Goal: Find specific page/section: Find specific page/section

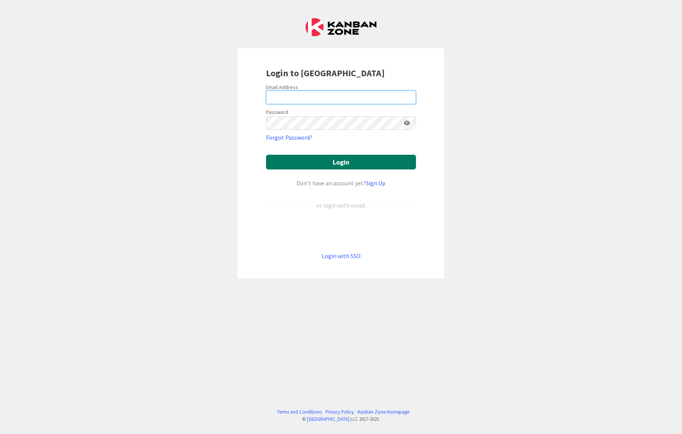
type input "[EMAIL_ADDRESS][PERSON_NAME][DOMAIN_NAME]"
click at [357, 162] on button "Login" at bounding box center [341, 162] width 150 height 15
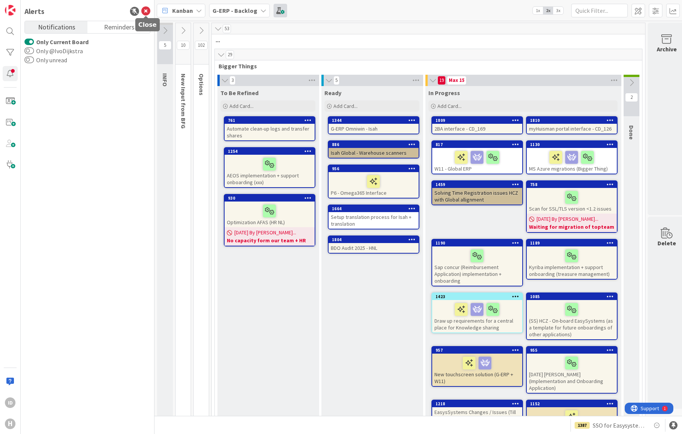
click at [147, 9] on icon at bounding box center [145, 11] width 9 height 9
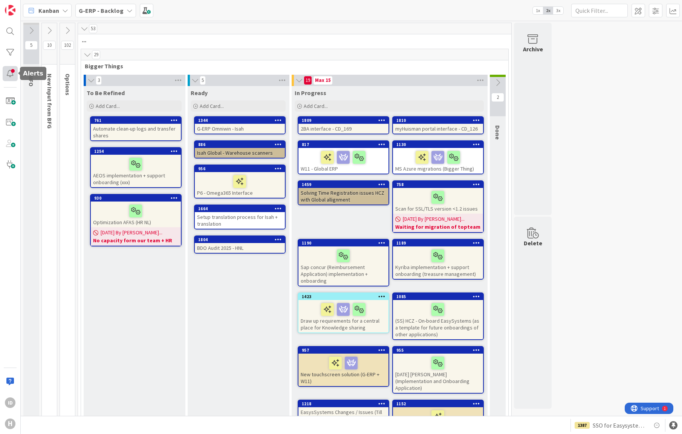
click at [13, 74] on div at bounding box center [10, 73] width 15 height 15
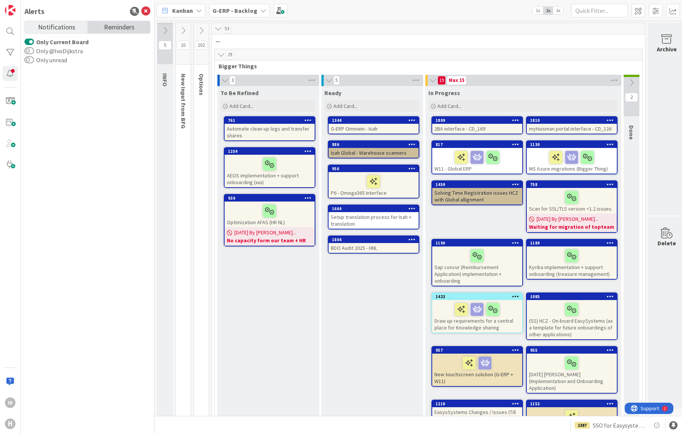
click at [104, 25] on span "Reminders" at bounding box center [119, 26] width 31 height 11
click at [83, 26] on link "Notifications" at bounding box center [56, 27] width 63 height 12
click at [9, 81] on div at bounding box center [10, 73] width 15 height 15
click at [15, 74] on div at bounding box center [10, 73] width 15 height 15
click at [146, 13] on icon at bounding box center [145, 11] width 9 height 9
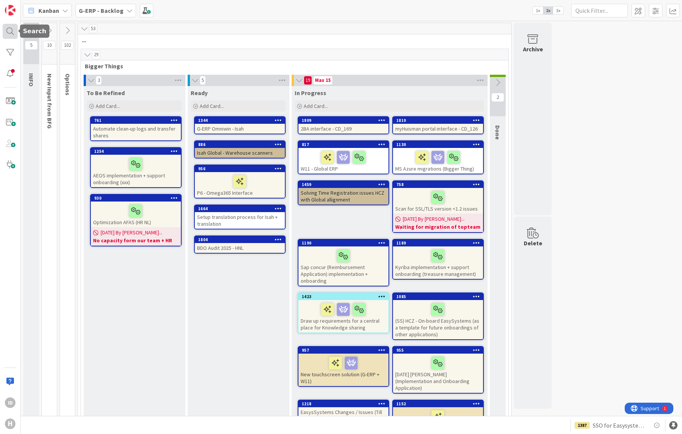
click at [14, 31] on div at bounding box center [10, 31] width 15 height 15
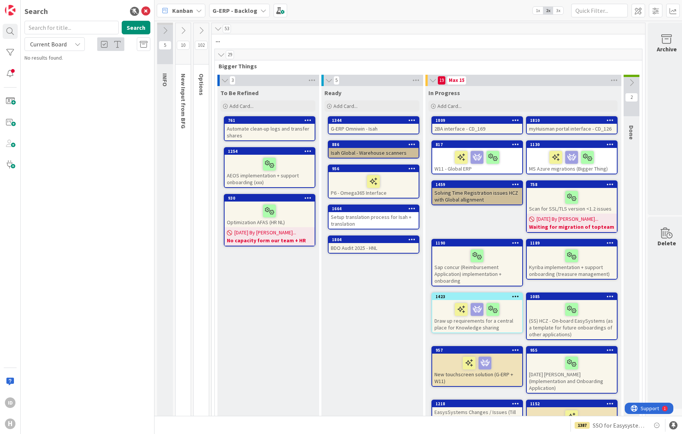
click at [46, 24] on input "text" at bounding box center [72, 28] width 94 height 14
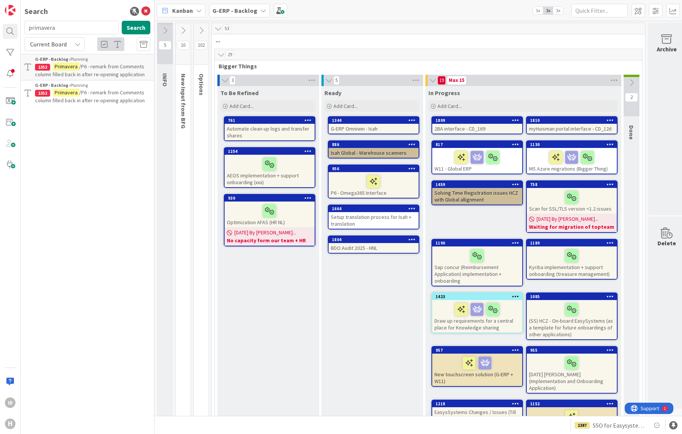
click at [95, 66] on span "/P6 - remark from Comments column filled back in after re-opening application" at bounding box center [90, 70] width 110 height 15
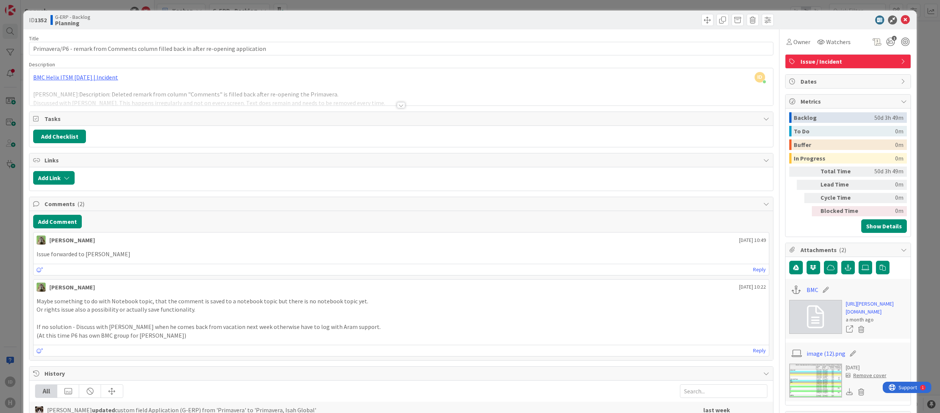
click at [400, 106] on div at bounding box center [401, 105] width 8 height 6
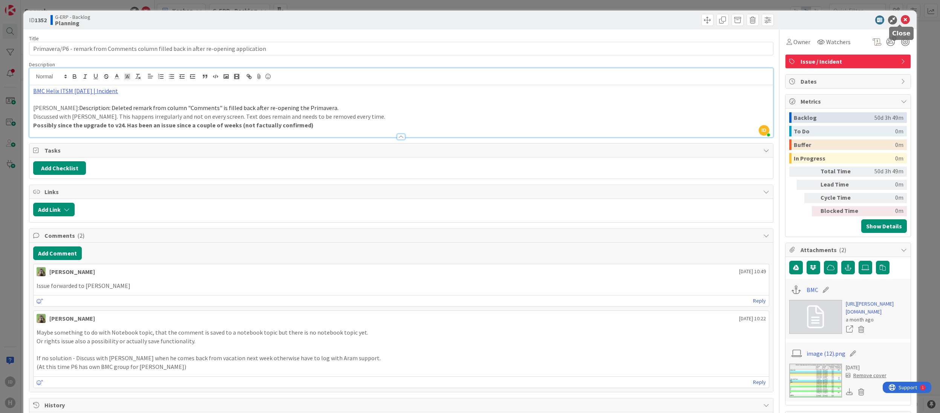
click at [682, 23] on icon at bounding box center [905, 19] width 9 height 9
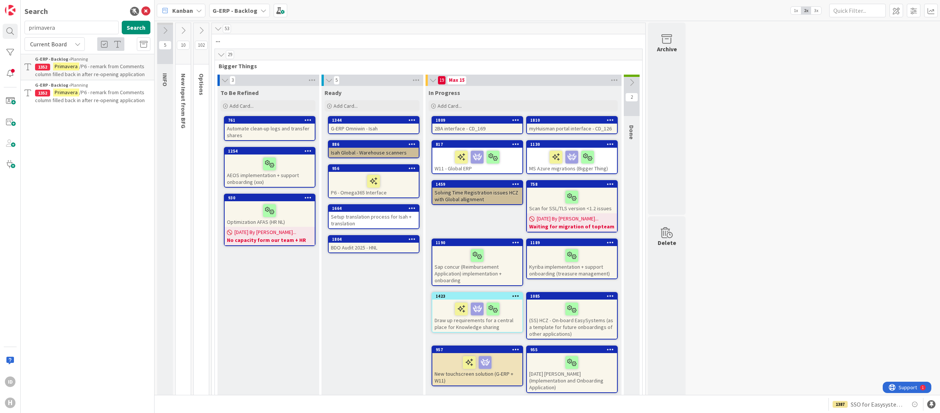
click at [77, 94] on mark "Primavera" at bounding box center [66, 93] width 26 height 8
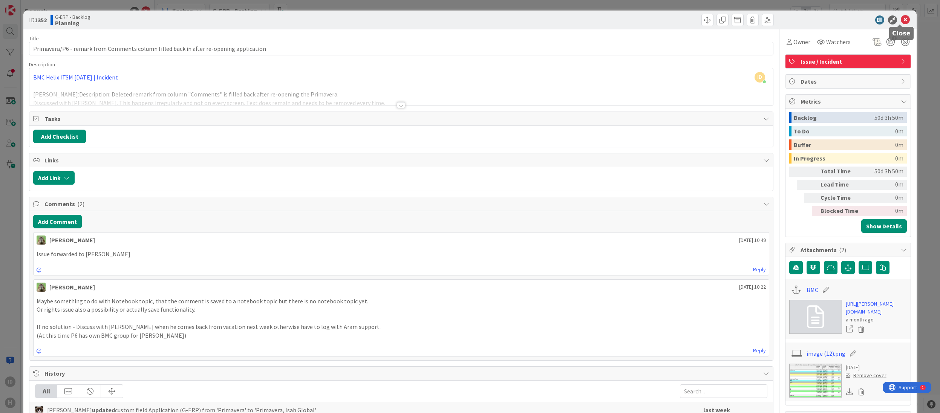
click at [682, 24] on icon at bounding box center [905, 19] width 9 height 9
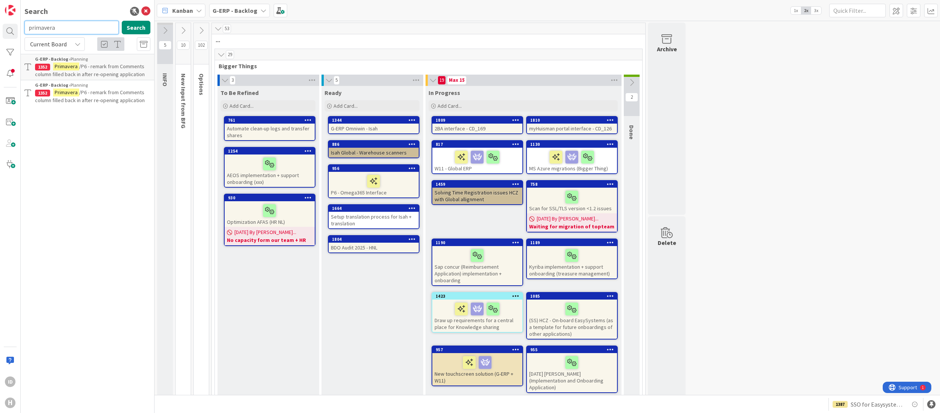
click at [66, 27] on input "primavera" at bounding box center [72, 28] width 94 height 14
click at [62, 48] on span "Current Board" at bounding box center [48, 44] width 39 height 11
click at [48, 76] on span "All Boards" at bounding box center [68, 75] width 78 height 11
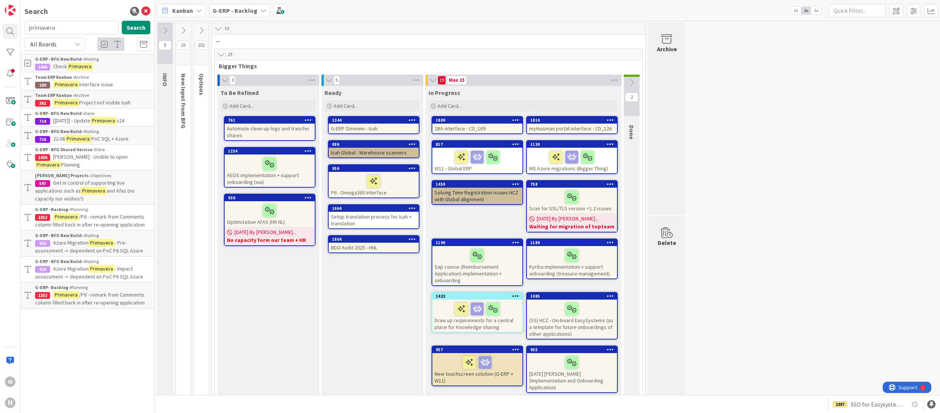
click at [95, 98] on div "Team ERP Kanban › Archive" at bounding box center [92, 95] width 115 height 7
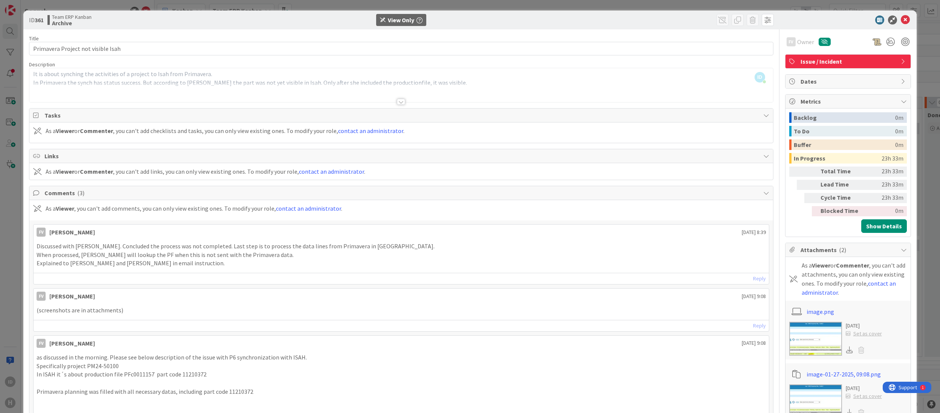
click at [397, 102] on div at bounding box center [401, 102] width 8 height 6
click at [364, 72] on p "It is about synching the activities of a project to Isah from Primavera." at bounding box center [401, 74] width 736 height 9
click at [682, 20] on icon at bounding box center [905, 19] width 9 height 9
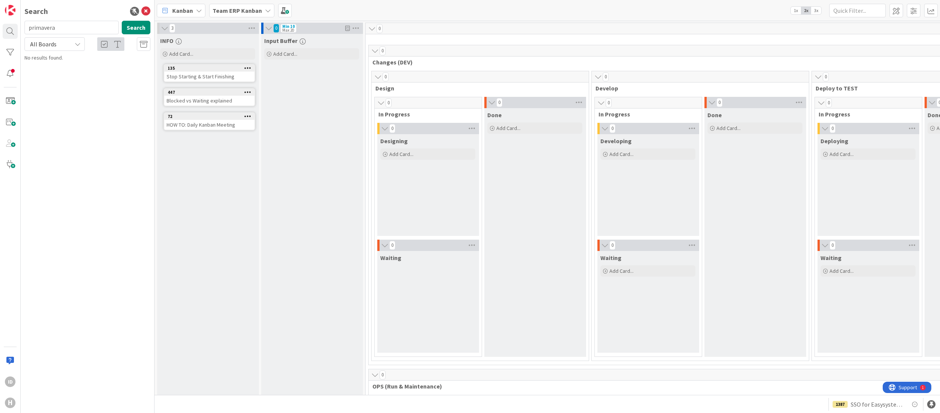
drag, startPoint x: 101, startPoint y: 406, endPoint x: 89, endPoint y: 388, distance: 22.1
click at [101, 406] on div "Search primavera Search All Boards Current Board All Boards No results found." at bounding box center [88, 206] width 134 height 413
click at [54, 27] on input "primavera" at bounding box center [72, 28] width 94 height 14
drag, startPoint x: 75, startPoint y: 30, endPoint x: -17, endPoint y: 20, distance: 92.5
click at [0, 20] on html "ID H Search primavera Search All Boards Current Board All Boards No results fou…" at bounding box center [470, 206] width 940 height 413
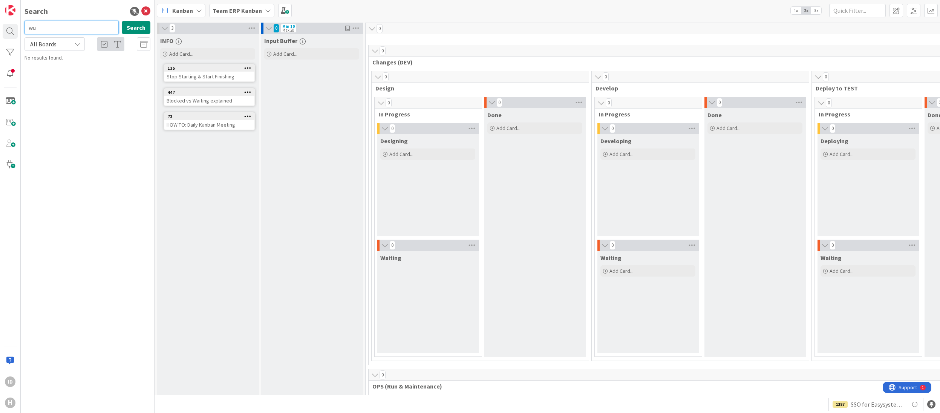
click at [41, 23] on input "wu" at bounding box center [72, 28] width 94 height 14
click at [50, 43] on span "All Boards" at bounding box center [43, 44] width 26 height 8
click at [51, 30] on input "wu" at bounding box center [72, 28] width 94 height 14
drag, startPoint x: 44, startPoint y: 25, endPoint x: 0, endPoint y: 19, distance: 44.8
click at [5, 20] on div "ID H Search wu Search All Boards Current Board All Boards No results found." at bounding box center [77, 206] width 155 height 413
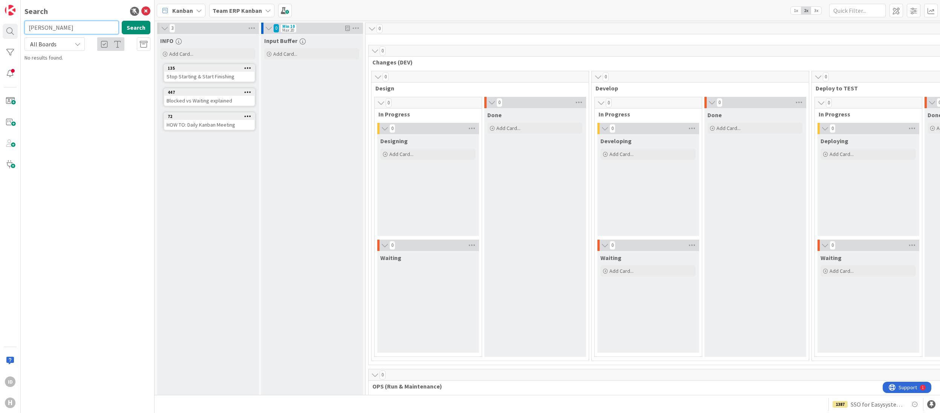
click at [31, 29] on input "[PERSON_NAME]" at bounding box center [72, 28] width 94 height 14
type input "[PERSON_NAME]"
drag, startPoint x: 378, startPoint y: 399, endPoint x: 441, endPoint y: 369, distance: 69.5
click at [378, 399] on div "1387 SSO for Easysystems test environment" at bounding box center [548, 404] width 786 height 18
